Goal: Use online tool/utility

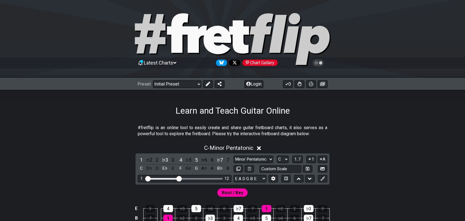
scroll to position [69, 0]
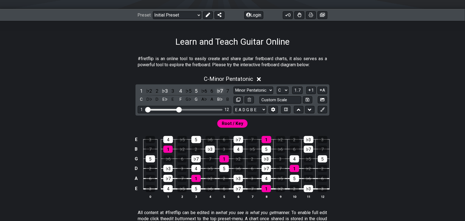
click at [221, 87] on div "♭7" at bounding box center [219, 90] width 7 height 7
click at [196, 90] on div "5" at bounding box center [196, 90] width 7 height 7
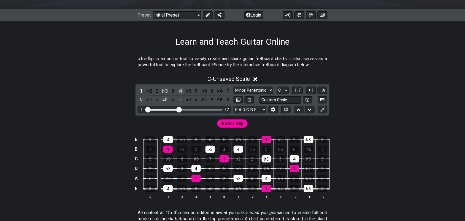
click at [181, 91] on div "4" at bounding box center [180, 90] width 7 height 7
click at [165, 89] on div "♭3" at bounding box center [164, 90] width 7 height 7
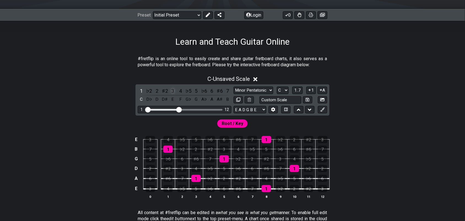
click at [173, 91] on div "3" at bounding box center [172, 90] width 7 height 7
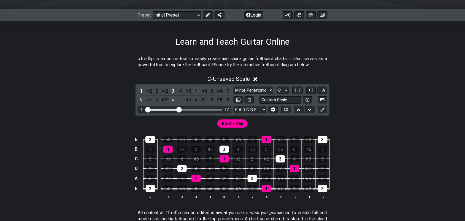
click at [195, 90] on div "5" at bounding box center [196, 90] width 7 height 7
click at [213, 167] on div "♭5" at bounding box center [209, 168] width 9 height 7
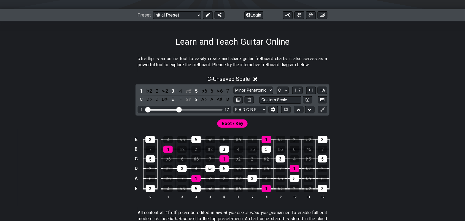
drag, startPoint x: 211, startPoint y: 158, endPoint x: 211, endPoint y: 153, distance: 4.8
click at [211, 155] on div "7" at bounding box center [209, 158] width 9 height 7
click at [210, 148] on div "♯2" at bounding box center [209, 148] width 9 height 7
click at [164, 91] on div "♯2" at bounding box center [164, 90] width 7 height 7
click at [189, 93] on div "♭5" at bounding box center [188, 90] width 7 height 7
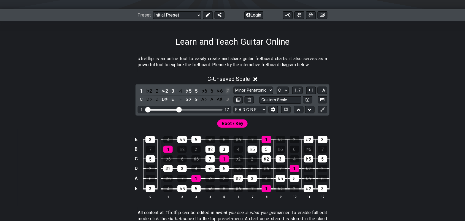
click at [227, 91] on div "7" at bounding box center [227, 90] width 7 height 7
